Goal: Participate in discussion

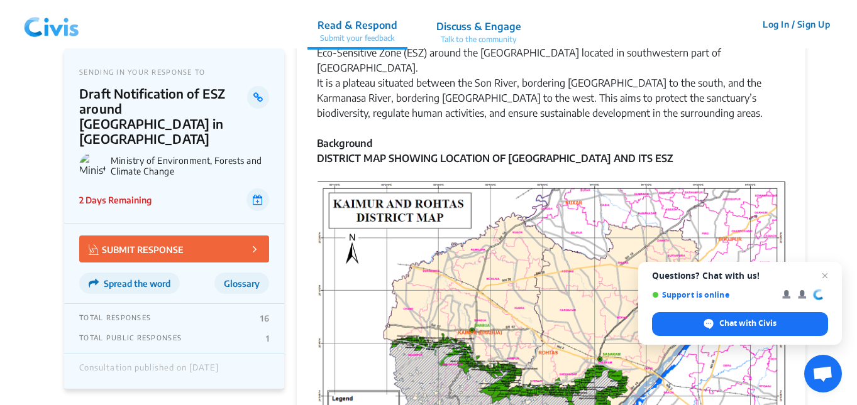
scroll to position [77, 0]
click at [167, 242] on p "SUBMIT RESPONSE" at bounding box center [136, 249] width 95 height 14
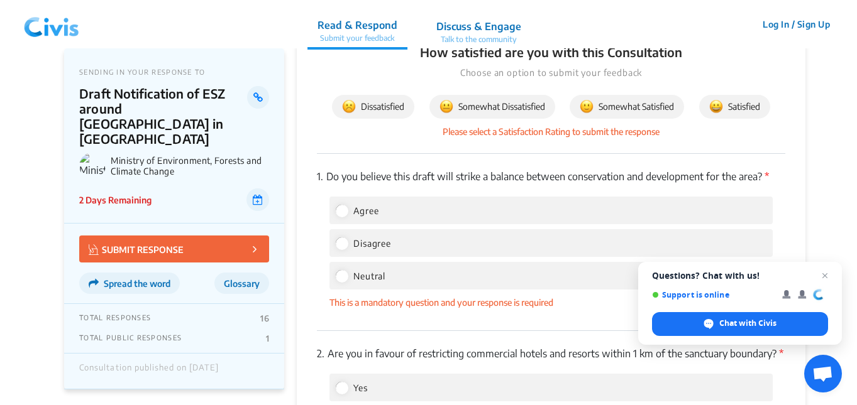
scroll to position [1704, 0]
click at [337, 204] on input "Agree" at bounding box center [341, 209] width 11 height 11
radio input "true"
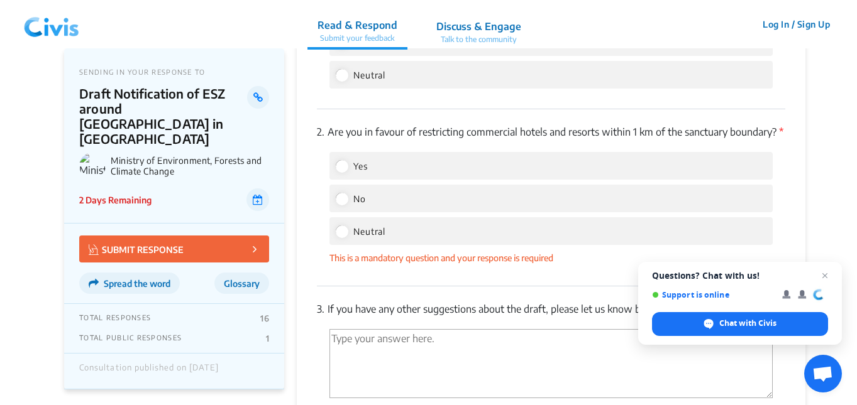
scroll to position [1905, 0]
click at [343, 167] on input "Yes" at bounding box center [341, 165] width 11 height 11
radio input "true"
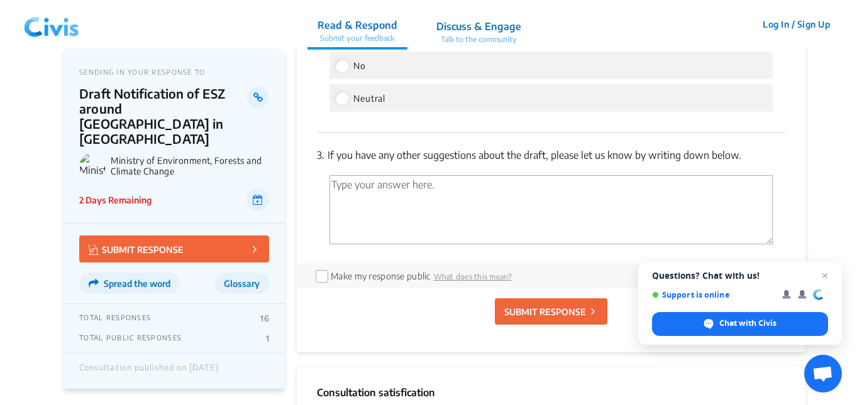
scroll to position [2047, 0]
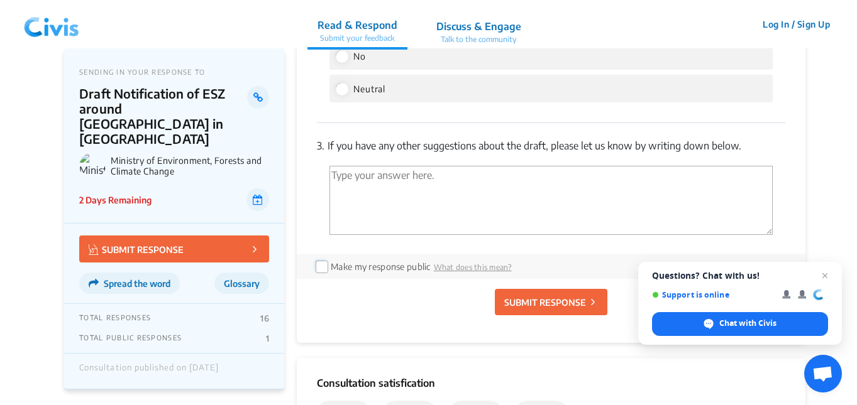
click at [326, 268] on input "checkbox" at bounding box center [320, 266] width 10 height 10
checkbox input "true"
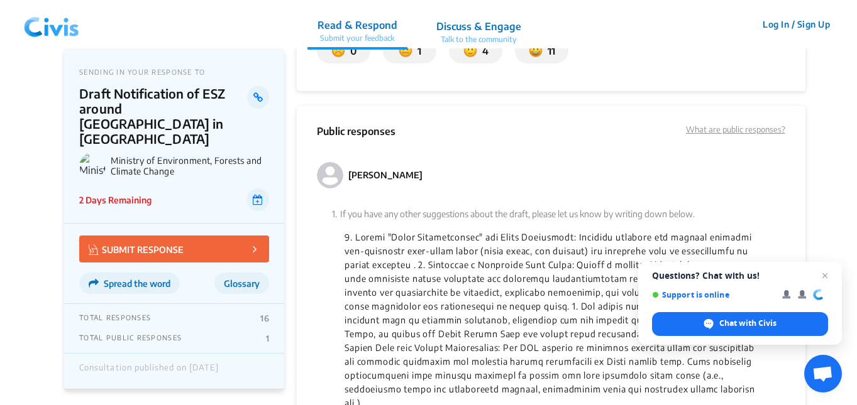
scroll to position [2410, 0]
click at [826, 277] on span "Open chat" at bounding box center [825, 276] width 16 height 16
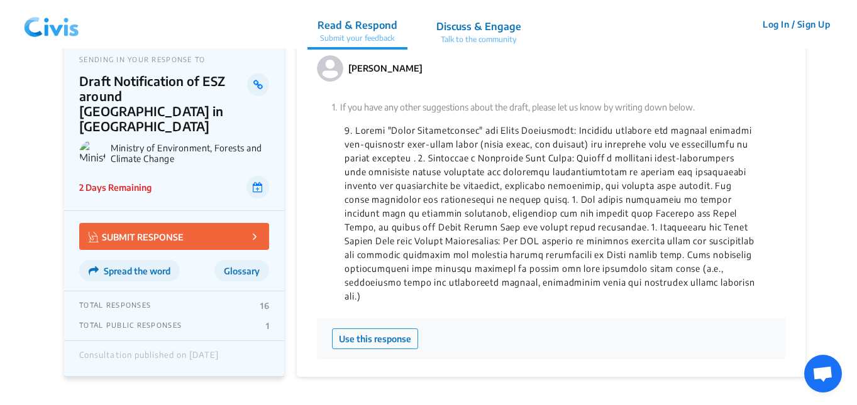
scroll to position [2517, 0]
click at [403, 328] on button "Use this response" at bounding box center [375, 338] width 86 height 21
type textarea "1. Launch "Green Certification" for Local Industries: Actively identify and cer…"
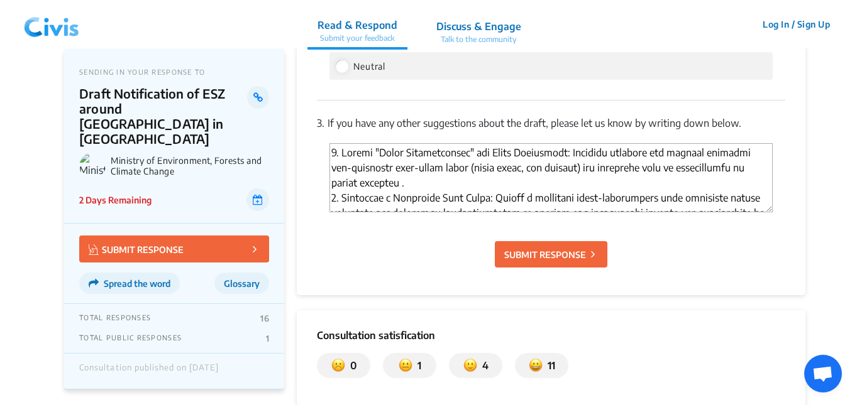
scroll to position [2072, 0]
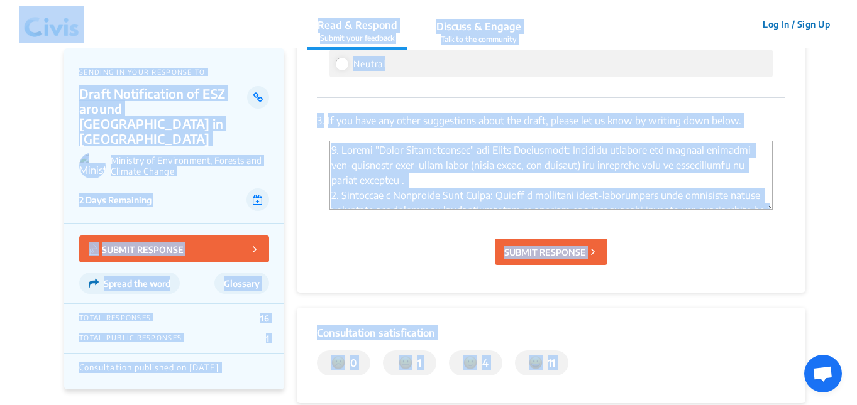
click at [410, 165] on textarea "'Type your answer here.' | translate" at bounding box center [550, 175] width 443 height 69
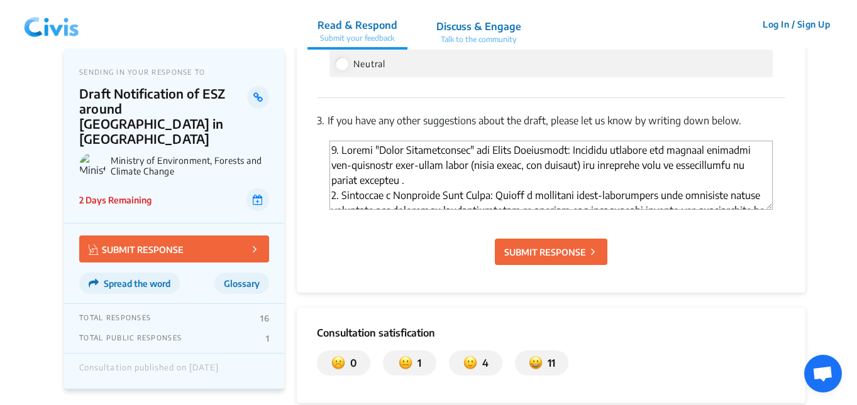
click at [407, 165] on textarea "'Type your answer here.' | translate" at bounding box center [550, 175] width 443 height 69
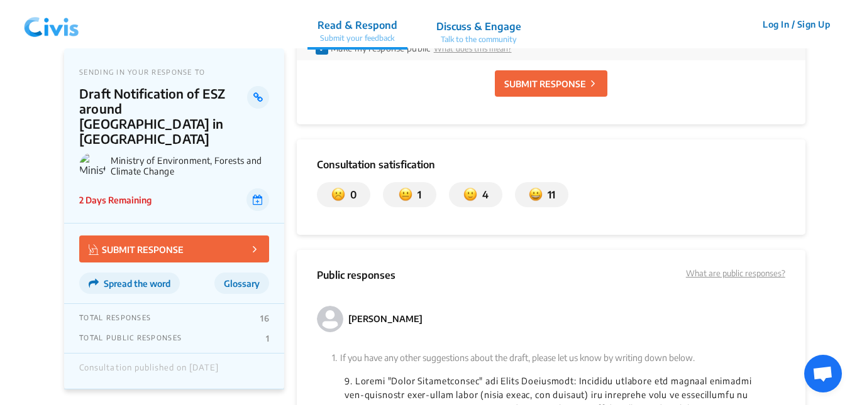
scroll to position [2267, 0]
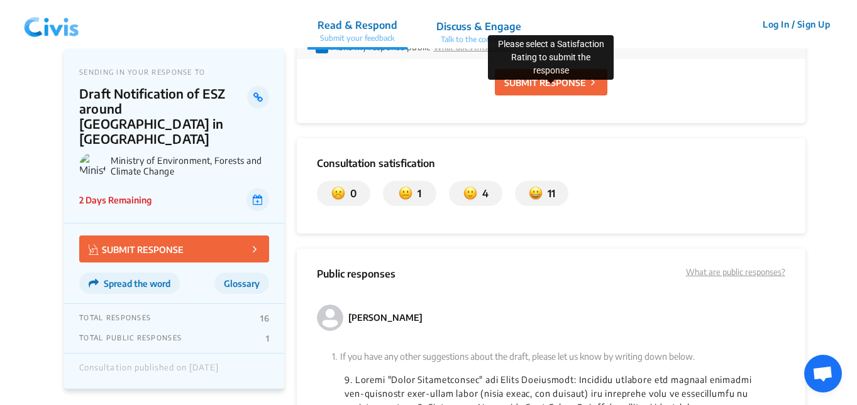
click at [541, 85] on p "SUBMIT RESPONSE" at bounding box center [545, 82] width 82 height 13
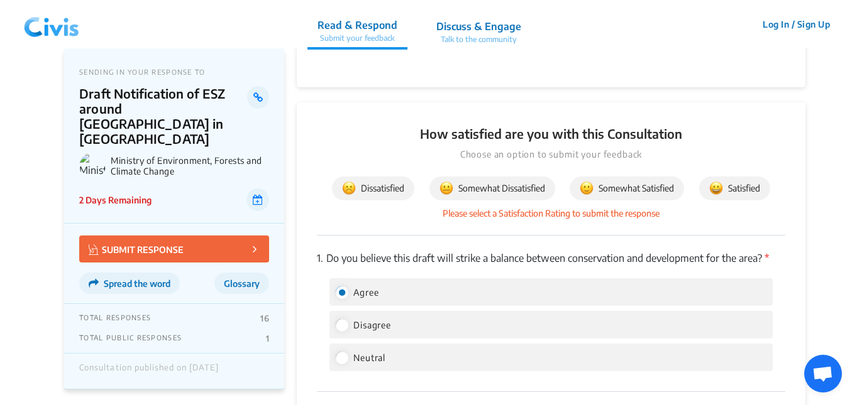
scroll to position [1617, 0]
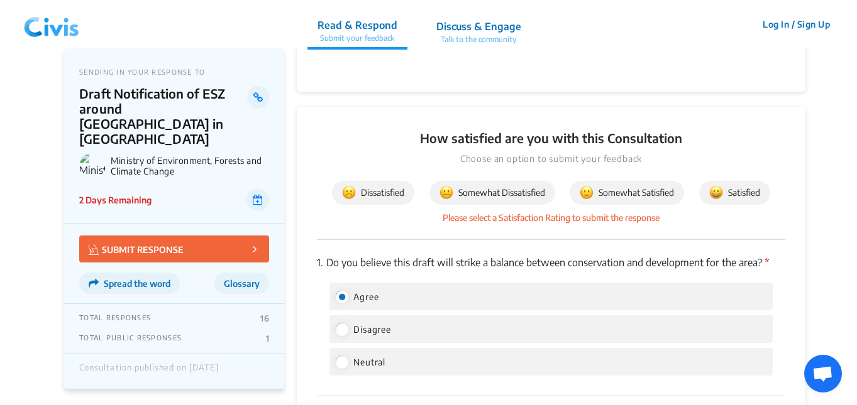
click at [722, 186] on img at bounding box center [716, 193] width 14 height 14
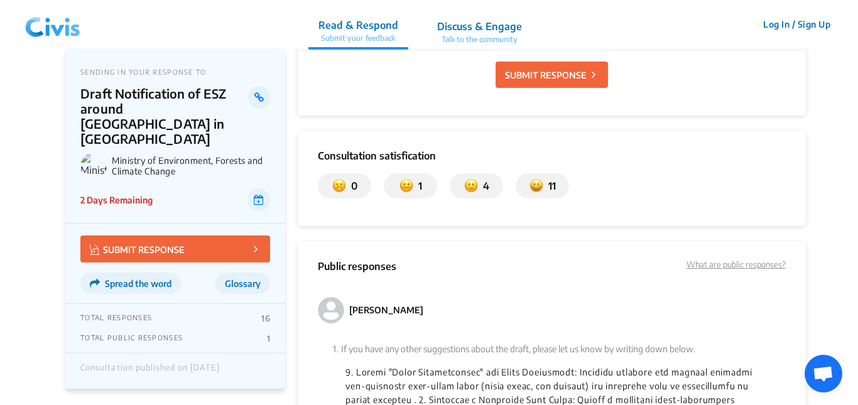
scroll to position [2257, 0]
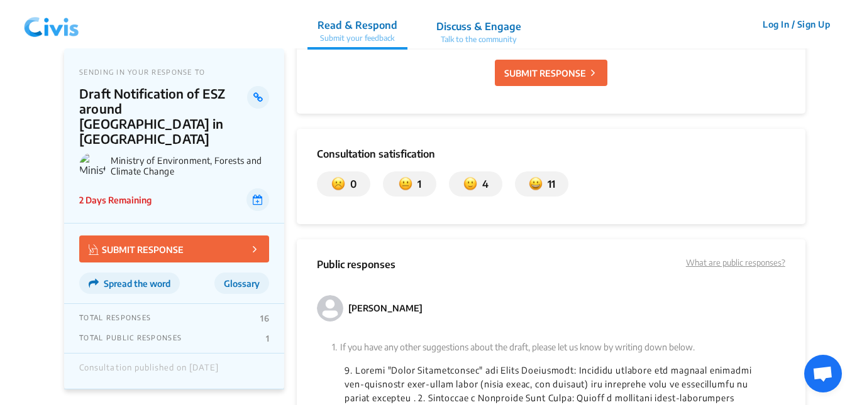
click at [557, 72] on p "SUBMIT RESPONSE" at bounding box center [545, 73] width 82 height 13
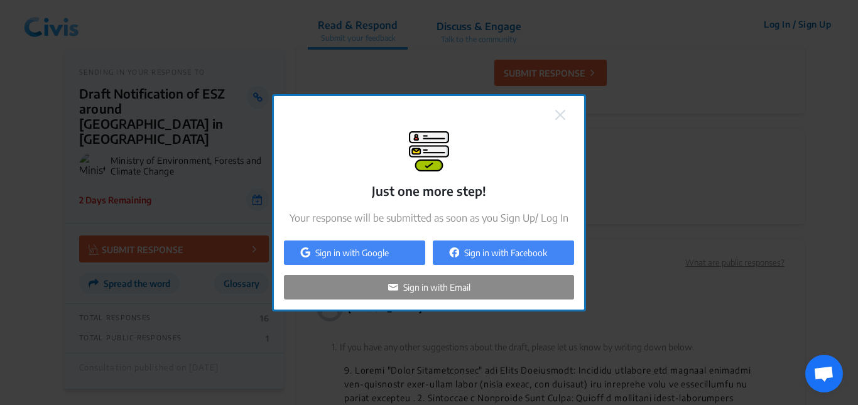
click at [363, 251] on p "Sign in with Google" at bounding box center [352, 252] width 74 height 13
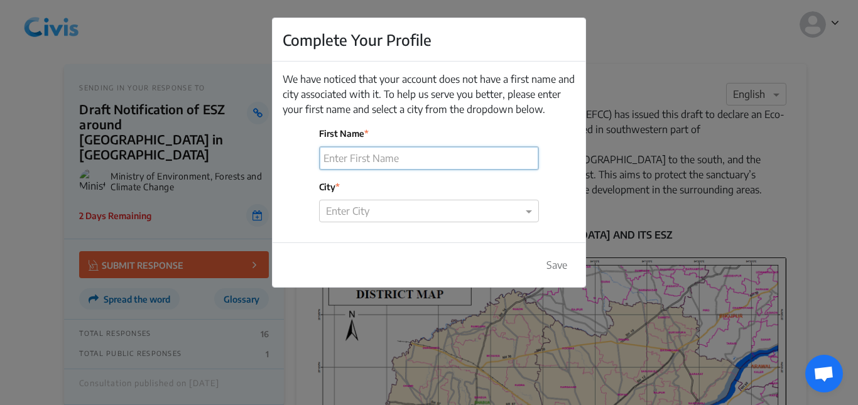
click at [390, 155] on input "First Name" at bounding box center [429, 158] width 219 height 23
type input "[PERSON_NAME]"
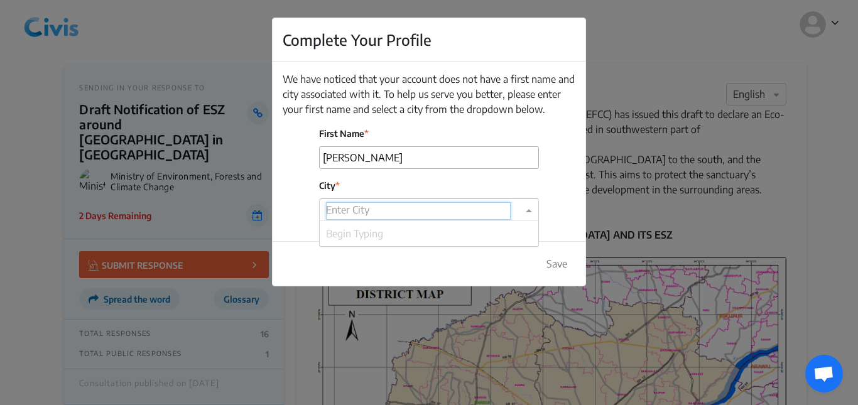
click at [392, 211] on input "text" at bounding box center [418, 211] width 185 height 18
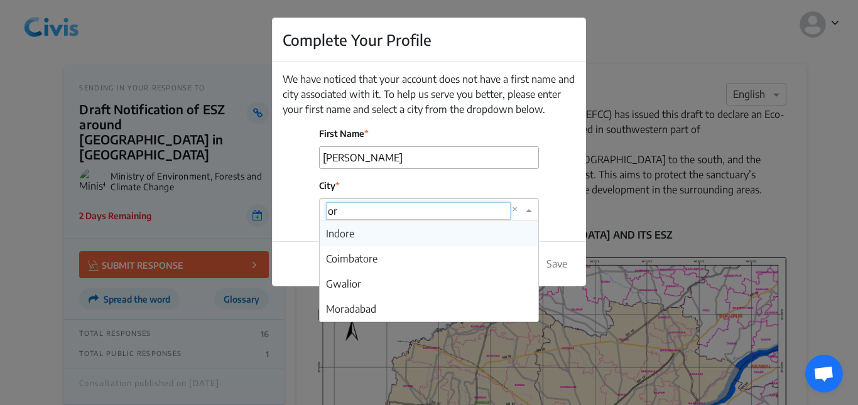
type input "ora"
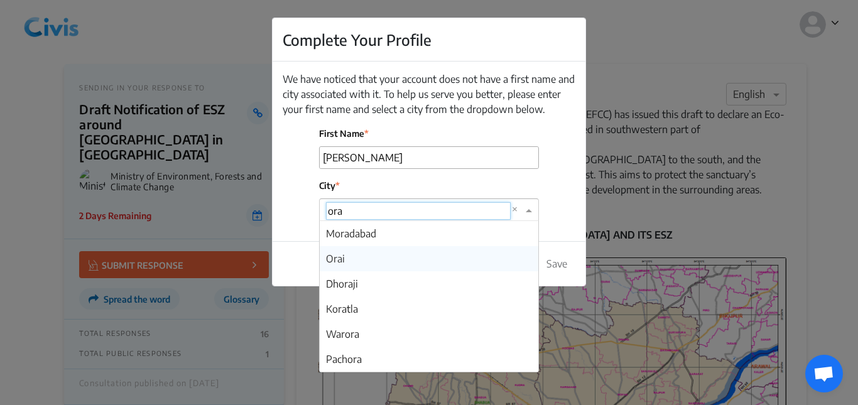
click at [354, 263] on div "Orai" at bounding box center [429, 258] width 219 height 25
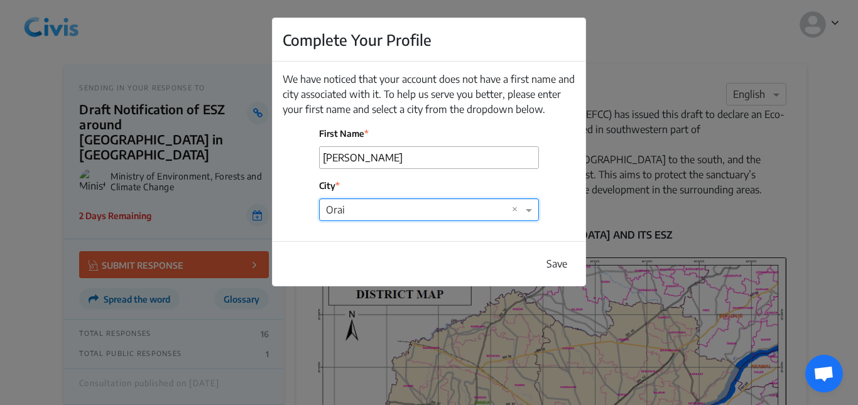
click at [550, 264] on button "Save" at bounding box center [557, 264] width 37 height 24
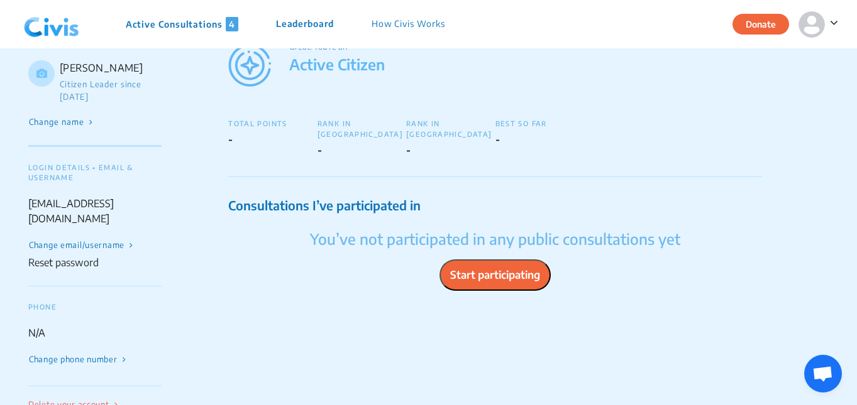
scroll to position [70, 0]
click at [486, 277] on button "Start participating" at bounding box center [494, 274] width 111 height 31
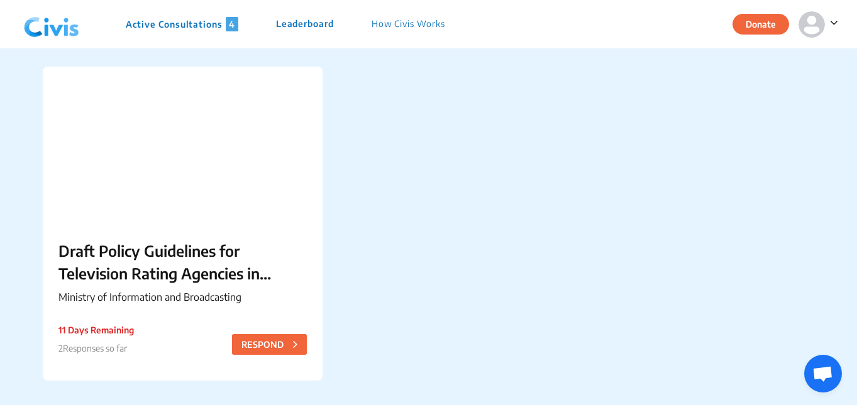
scroll to position [454, 0]
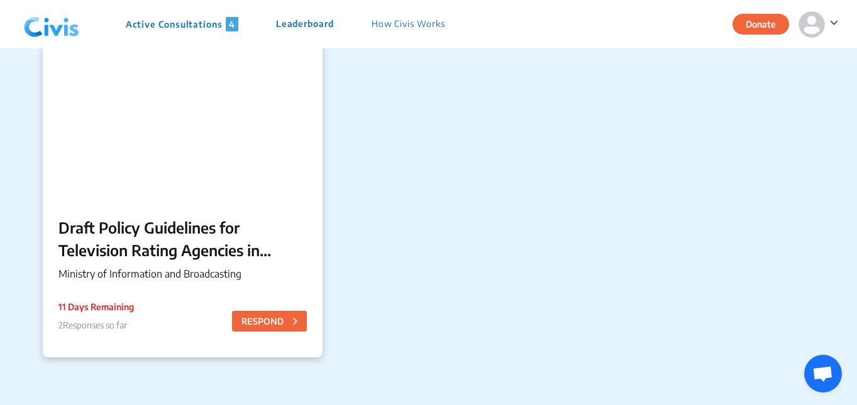
click at [187, 216] on p "Draft Policy Guidelines for Television Rating Agencies in [GEOGRAPHIC_DATA]" at bounding box center [182, 238] width 248 height 45
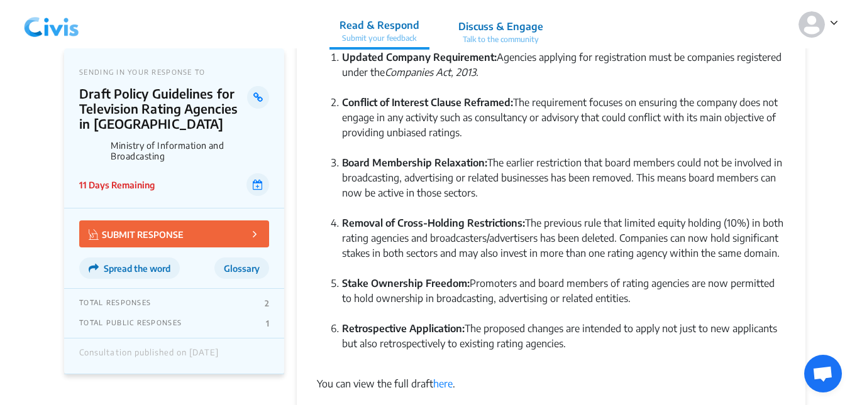
scroll to position [209, 0]
